Goal: Information Seeking & Learning: Learn about a topic

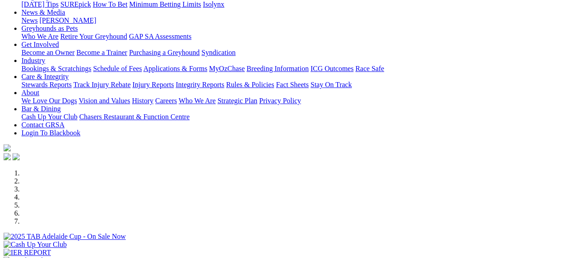
scroll to position [268, 0]
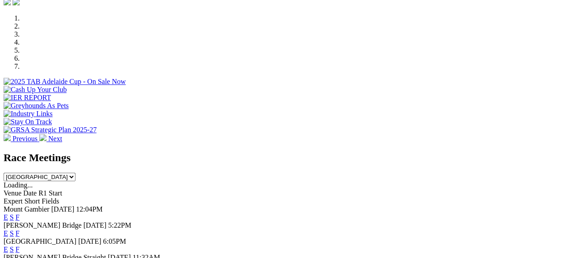
click at [20, 213] on link "F" at bounding box center [18, 217] width 4 height 8
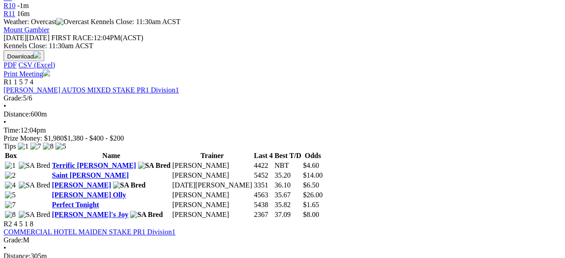
scroll to position [402, 0]
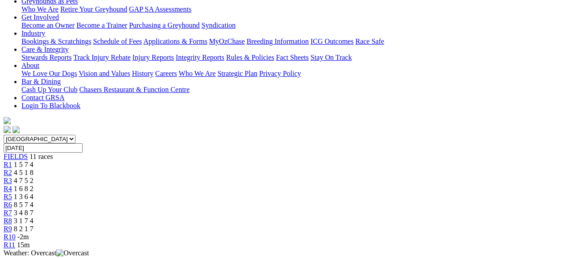
scroll to position [134, 0]
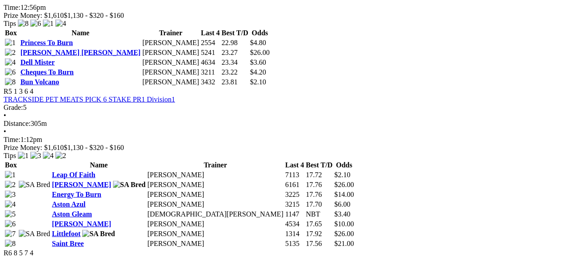
scroll to position [937, 0]
